Goal: Information Seeking & Learning: Learn about a topic

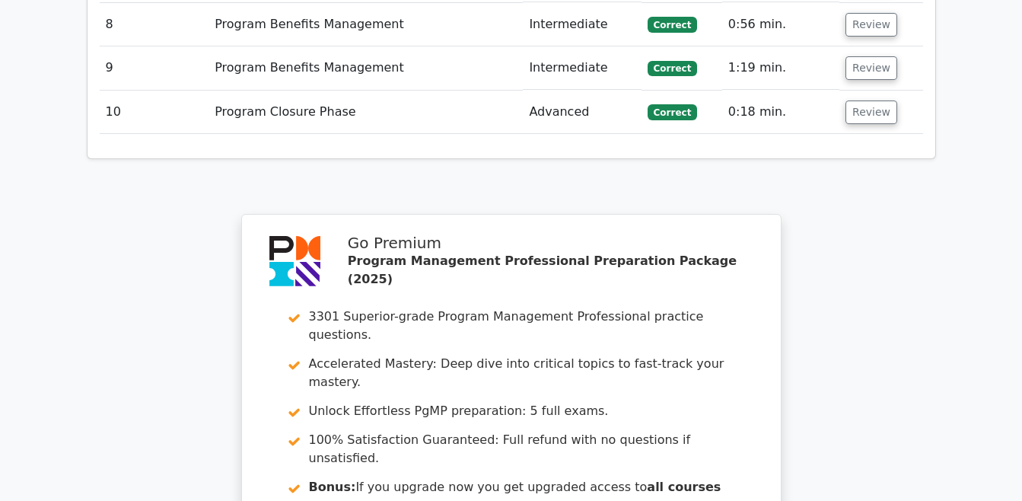
scroll to position [2511, 0]
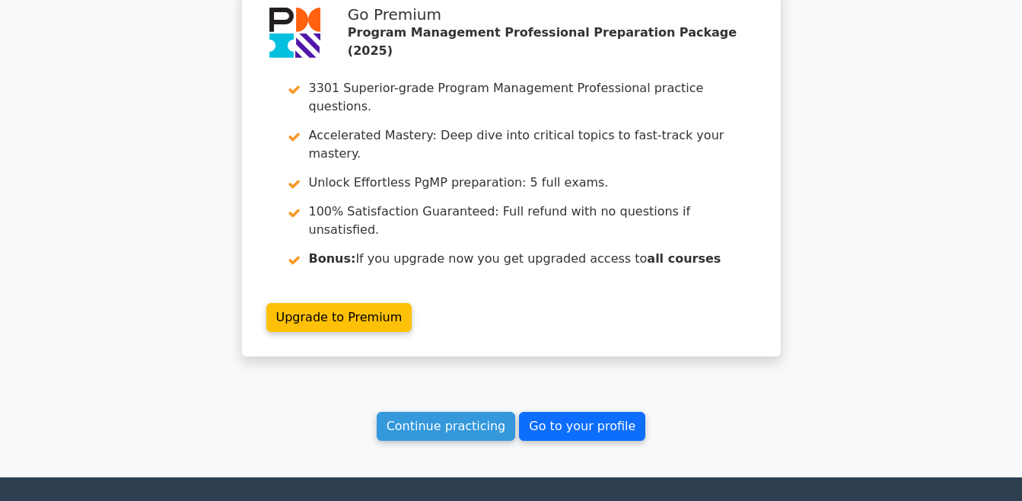
click at [555, 412] on link "Go to your profile" at bounding box center [582, 426] width 126 height 29
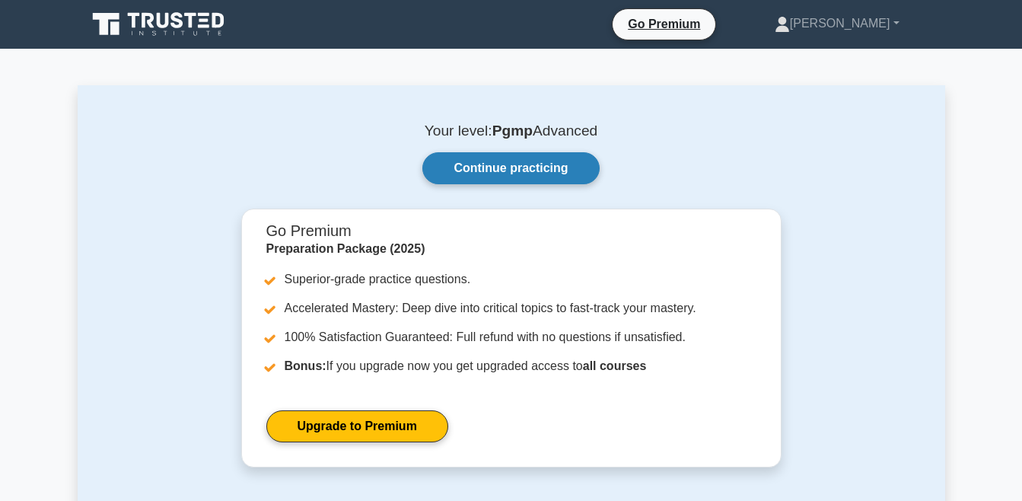
click at [493, 175] on link "Continue practicing" at bounding box center [510, 168] width 177 height 32
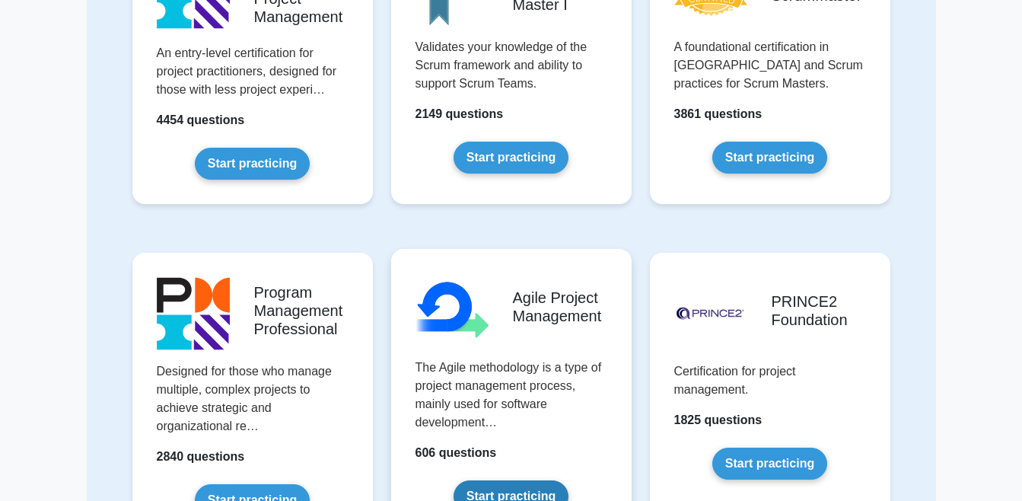
scroll to position [761, 0]
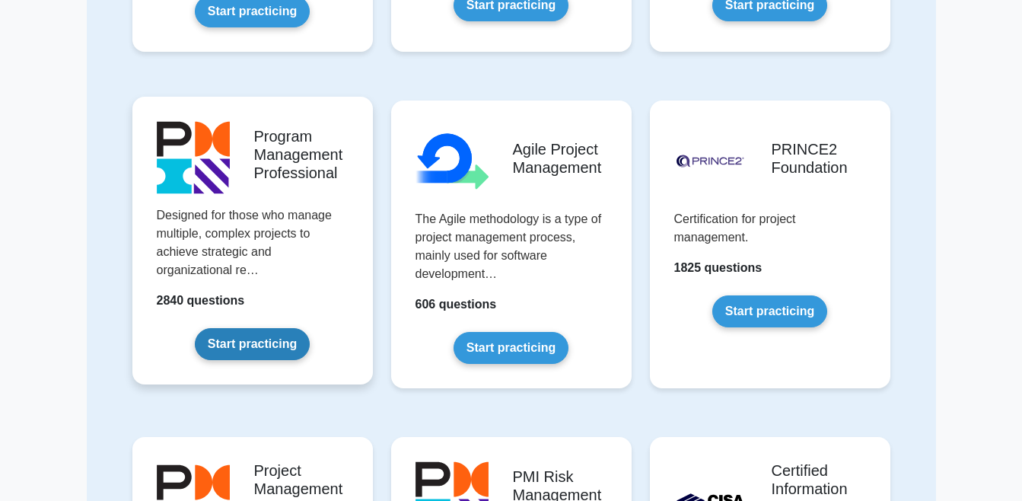
click at [249, 341] on link "Start practicing" at bounding box center [252, 344] width 115 height 32
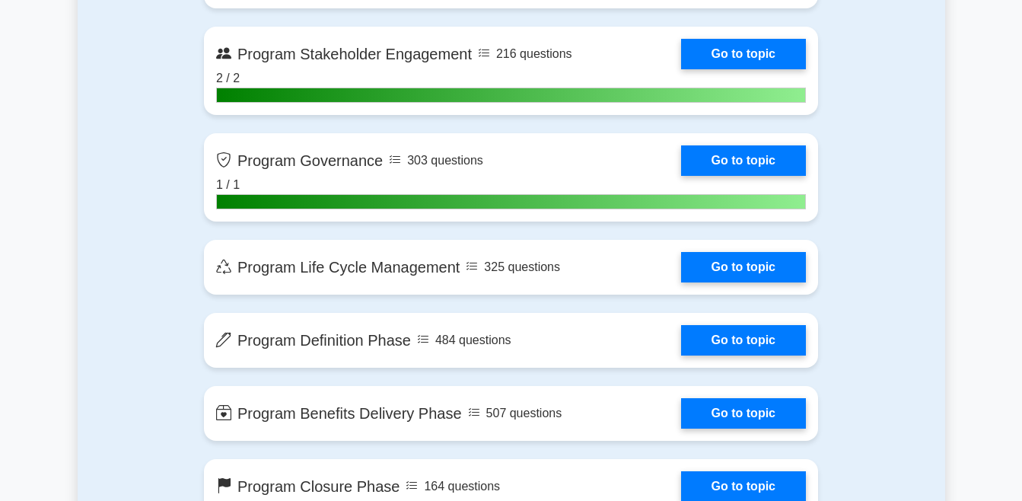
scroll to position [1522, 0]
